Goal: Find contact information: Find contact information

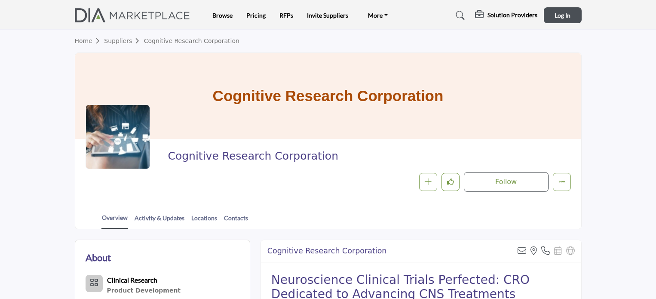
scroll to position [129, 0]
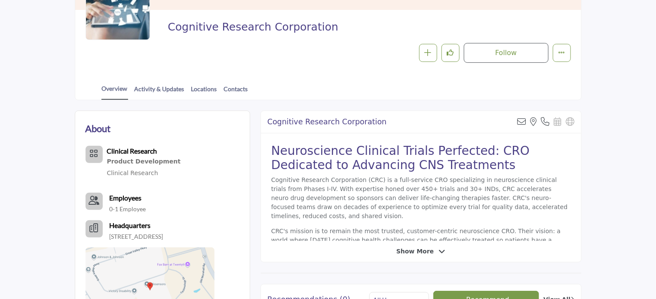
click at [203, 92] on link "Locations" at bounding box center [204, 91] width 27 height 15
click at [228, 89] on link "Contacts" at bounding box center [235, 91] width 25 height 15
click at [385, 247] on div "Show More" at bounding box center [421, 251] width 320 height 9
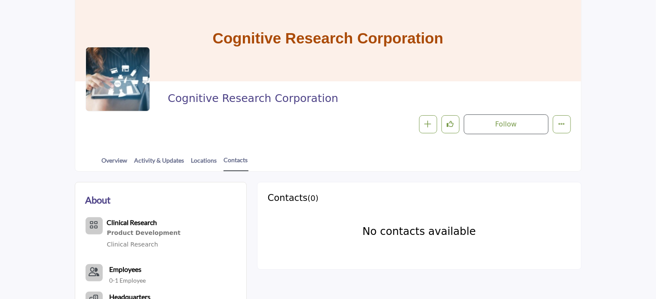
scroll to position [172, 0]
